Goal: Task Accomplishment & Management: Manage account settings

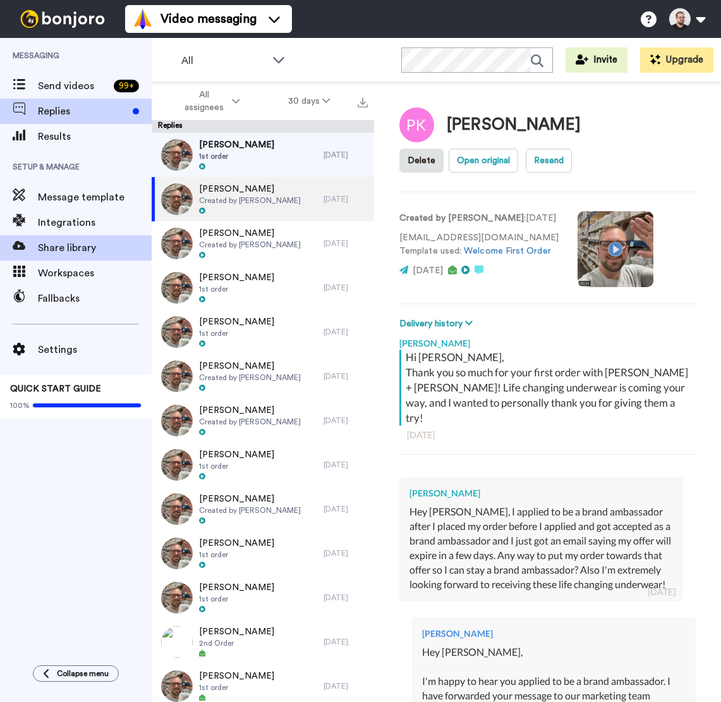
type textarea "x"
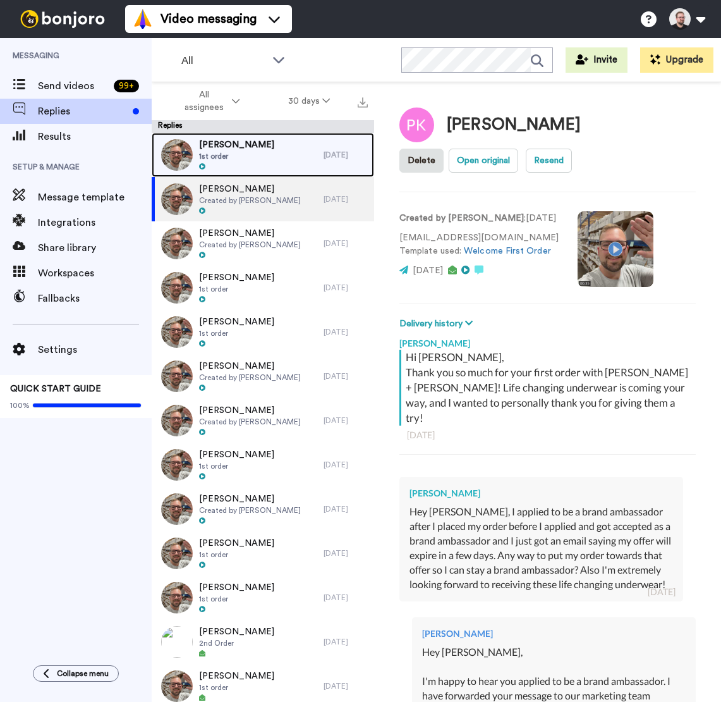
click at [284, 166] on div "[PERSON_NAME] 1st order" at bounding box center [238, 155] width 172 height 44
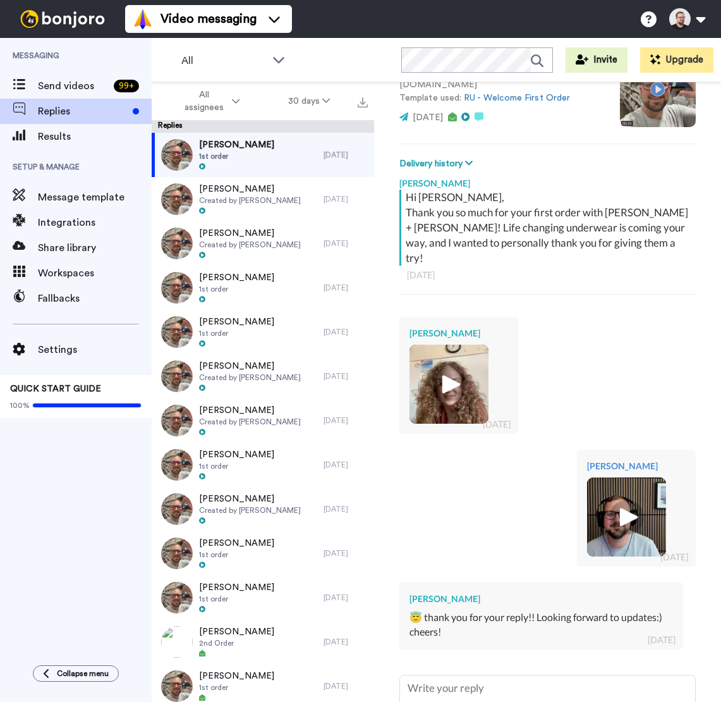
scroll to position [259, 0]
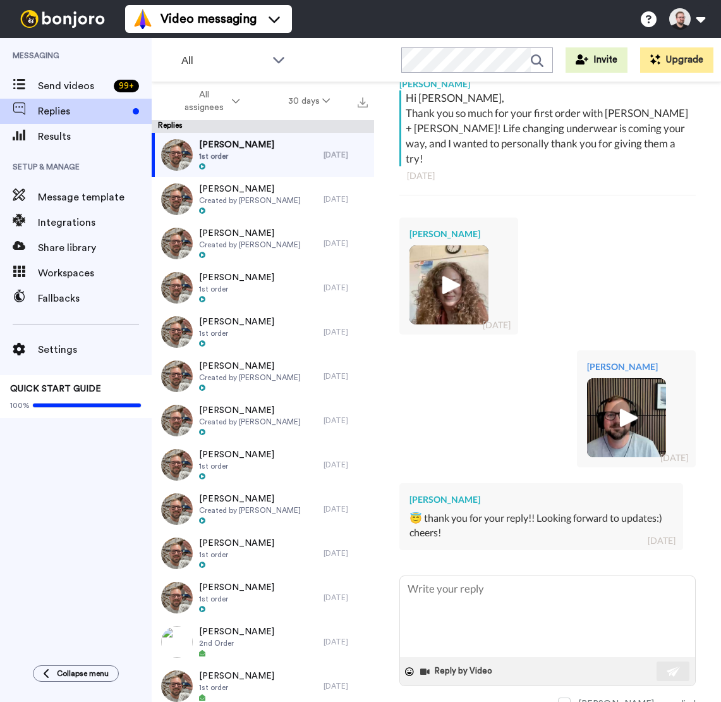
click at [444, 267] on img at bounding box center [449, 284] width 35 height 35
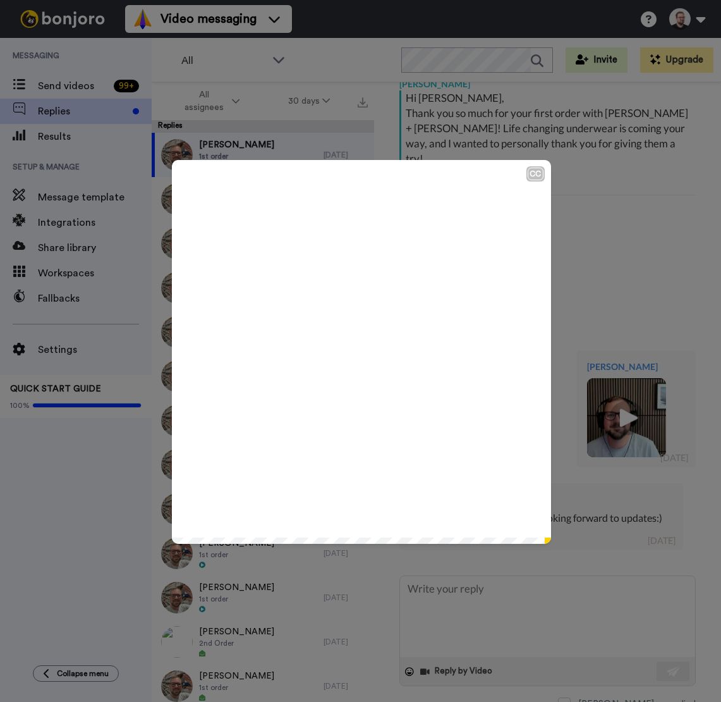
click at [349, 349] on icon at bounding box center [362, 352] width 34 height 34
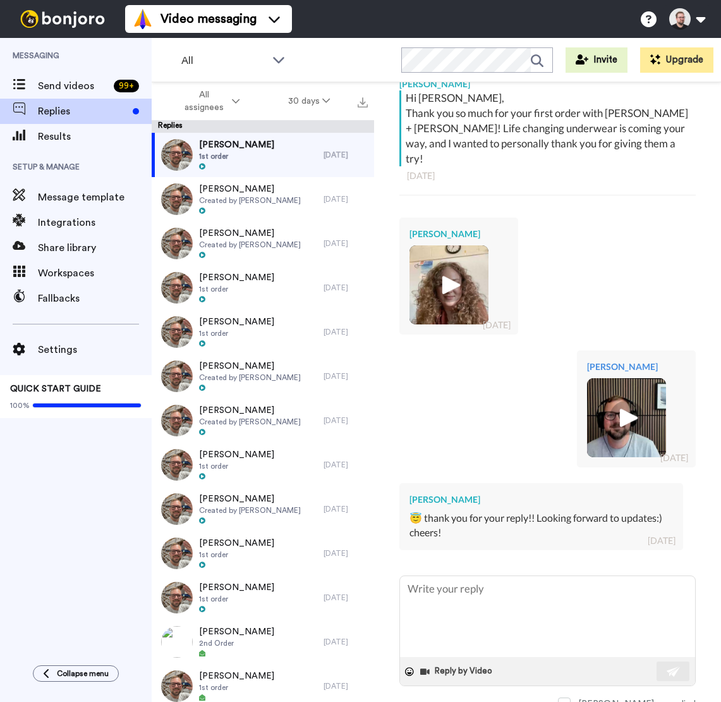
click at [626, 406] on img at bounding box center [626, 417] width 35 height 35
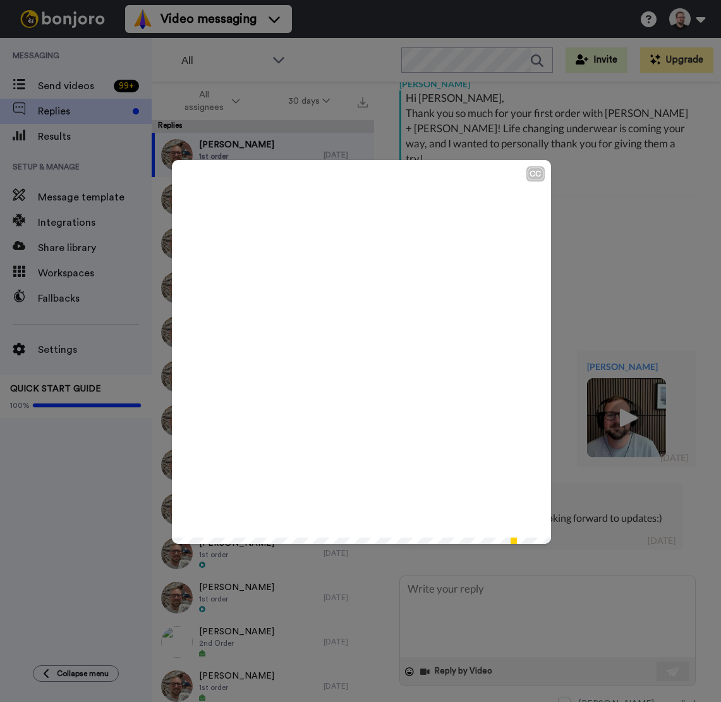
click at [360, 345] on icon at bounding box center [362, 352] width 34 height 34
click at [606, 223] on div "CC Play/Pause 0:54 / 0:54" at bounding box center [360, 351] width 721 height 702
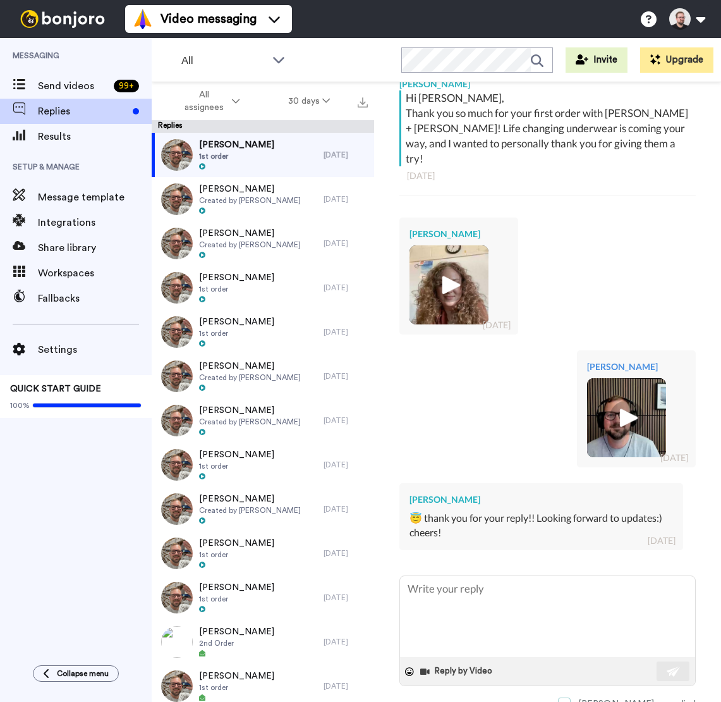
click at [571, 697] on span at bounding box center [564, 703] width 13 height 13
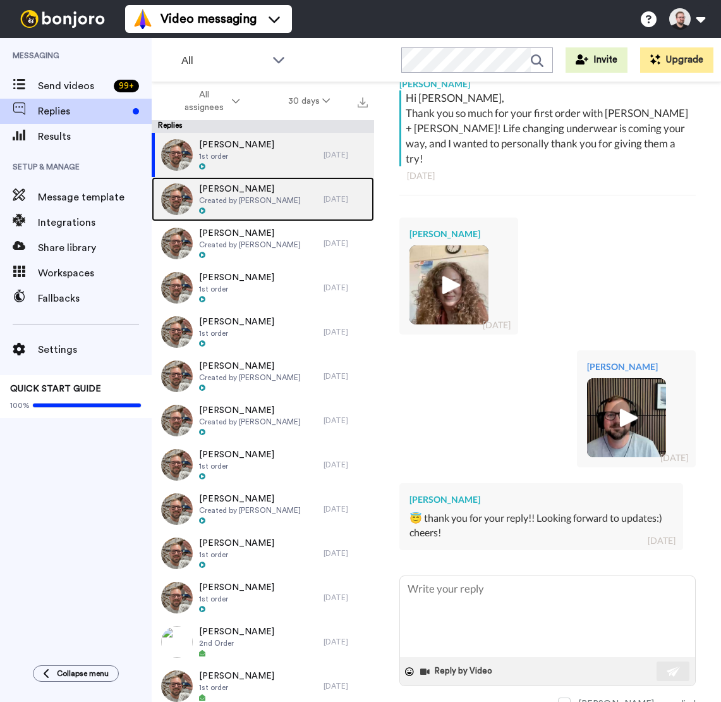
click at [250, 204] on span "Created by [PERSON_NAME]" at bounding box center [250, 200] width 102 height 10
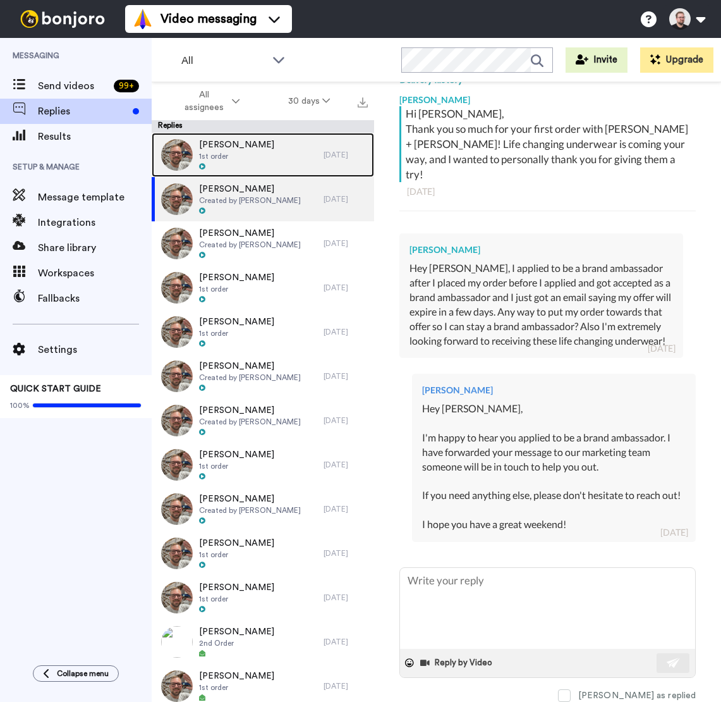
click at [261, 156] on div "Caitlin Miller 1st order" at bounding box center [238, 155] width 172 height 44
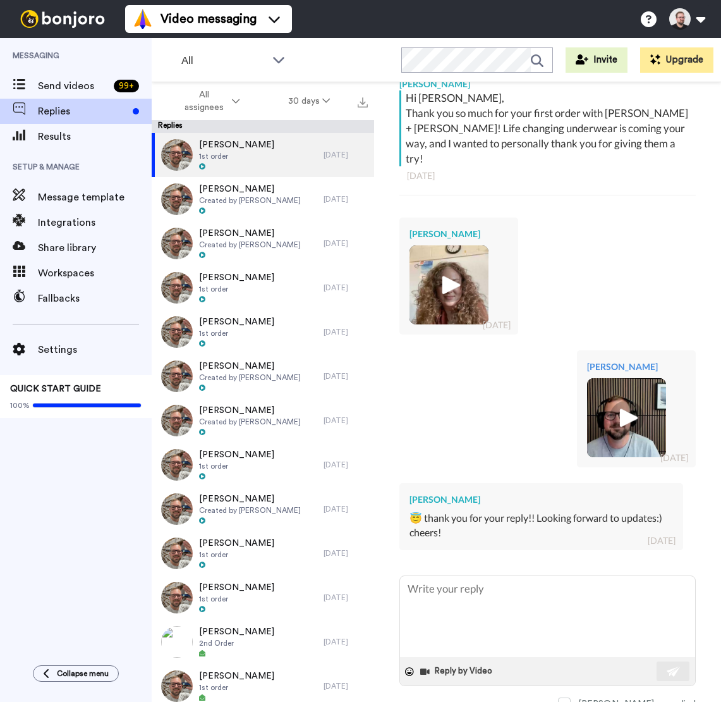
type textarea "x"
